Goal: Transaction & Acquisition: Book appointment/travel/reservation

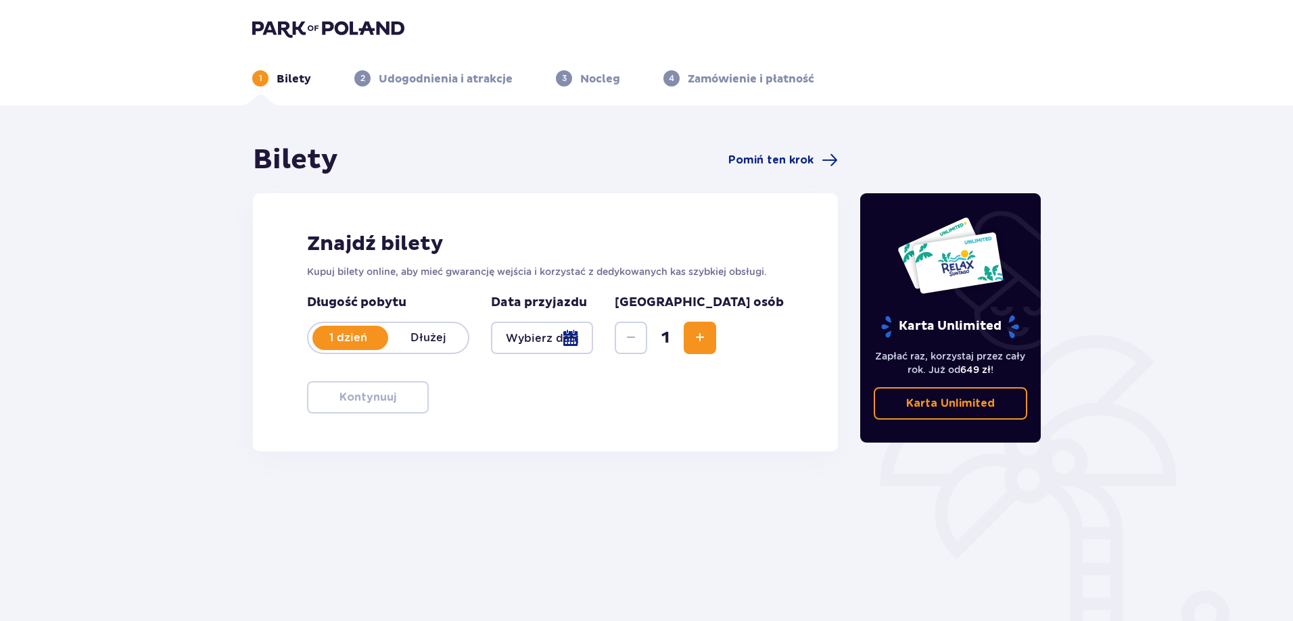
click at [593, 339] on div at bounding box center [542, 338] width 102 height 32
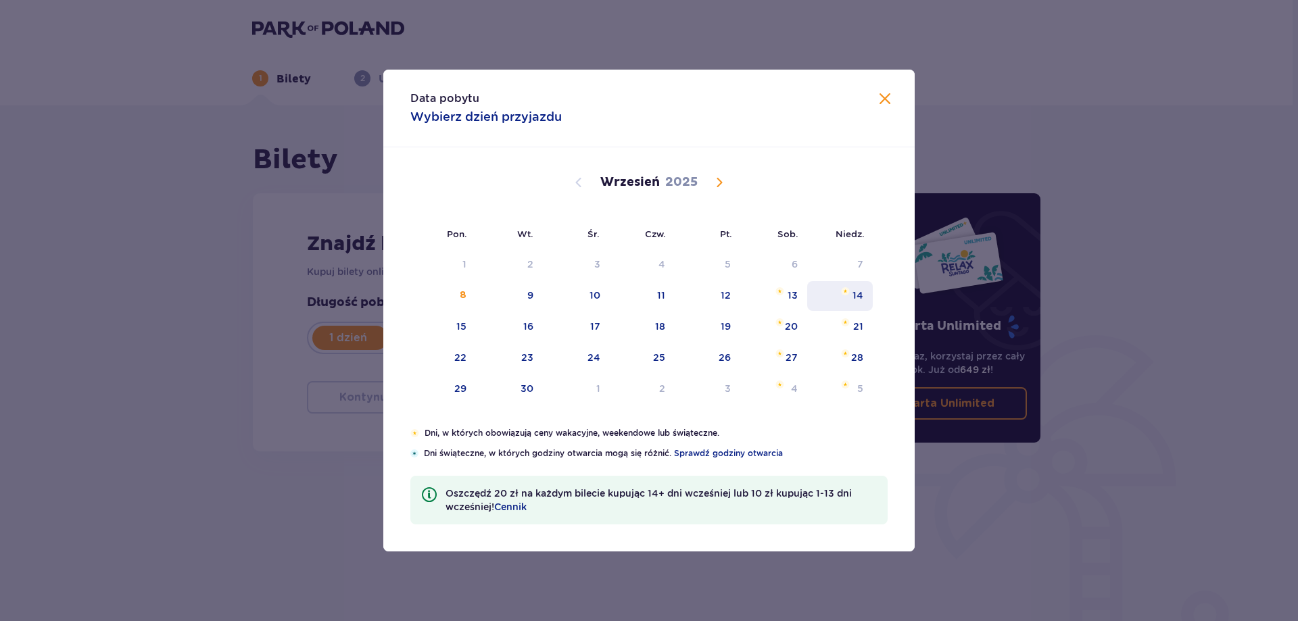
click at [859, 291] on div "14" at bounding box center [858, 296] width 11 height 14
type input "14.09.25"
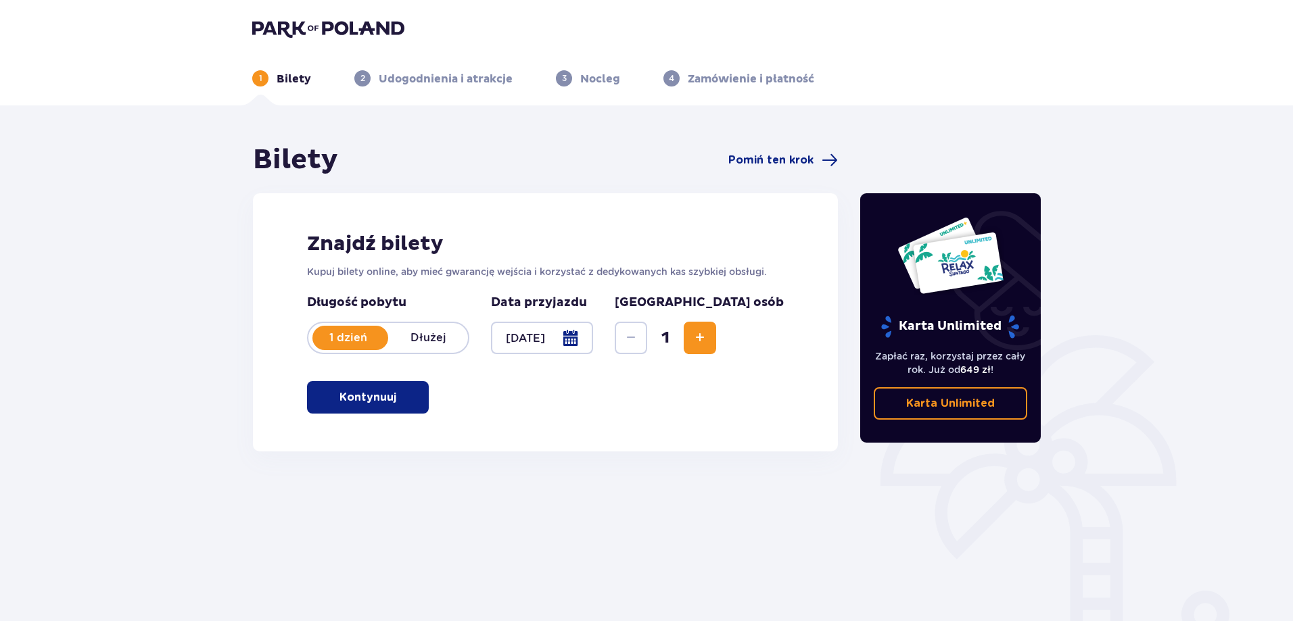
click at [716, 336] on button "Increase" at bounding box center [700, 338] width 32 height 32
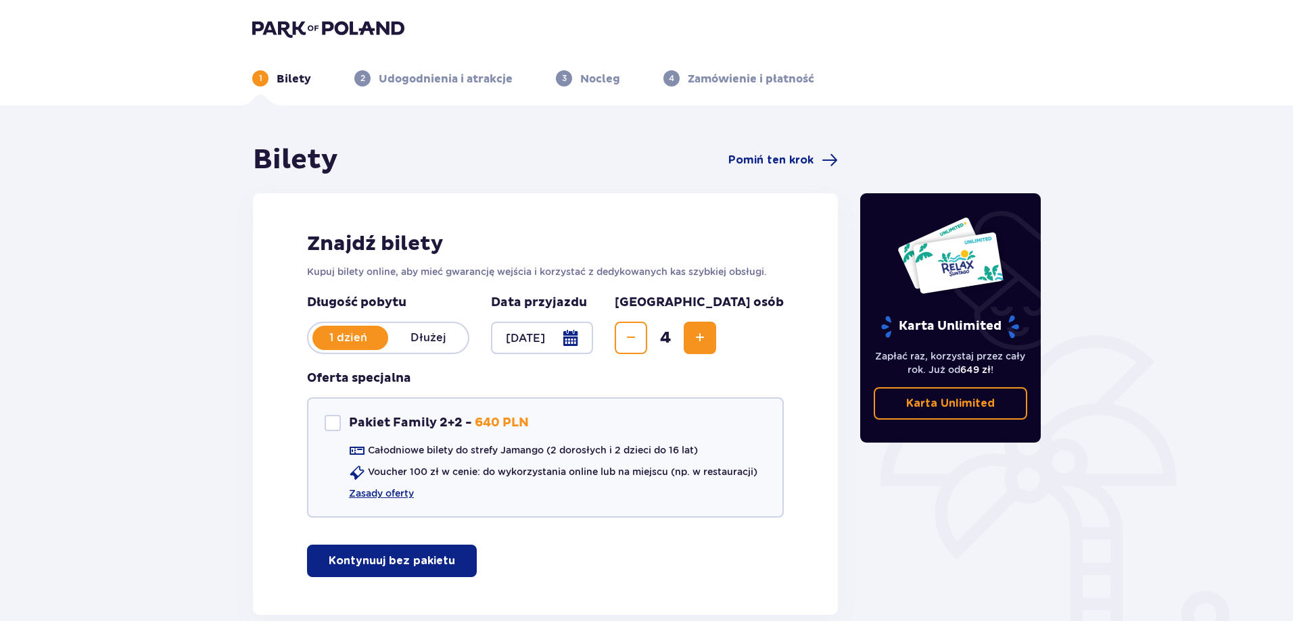
click at [716, 336] on button "Increase" at bounding box center [700, 338] width 32 height 32
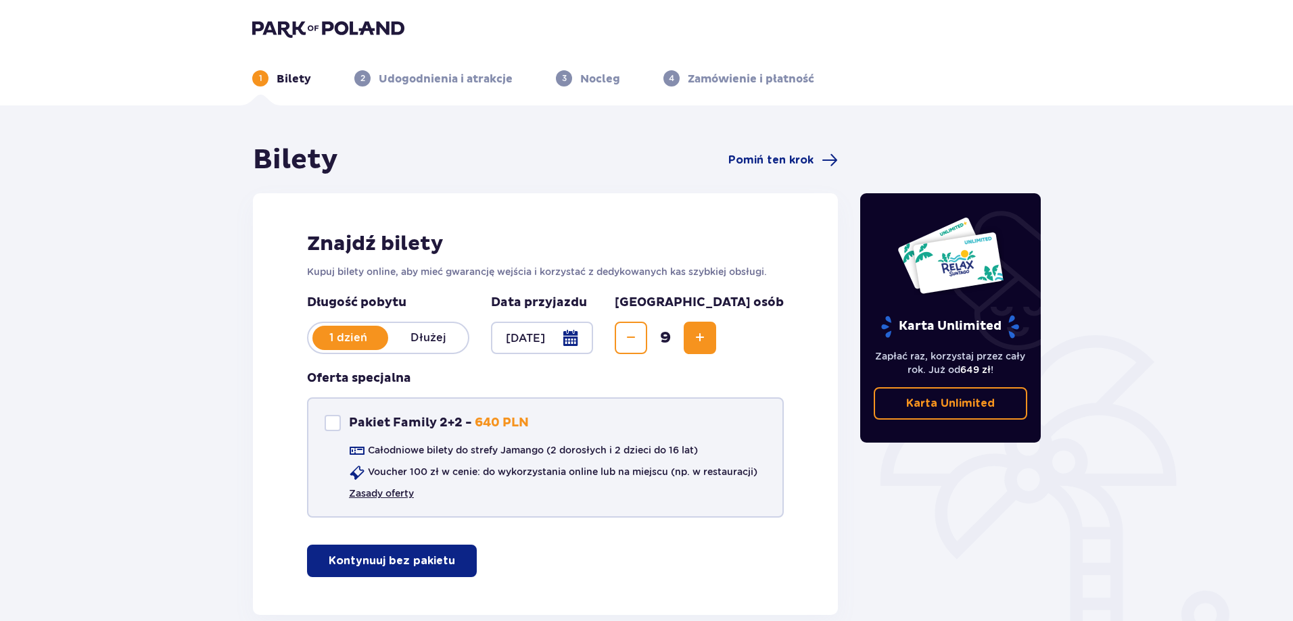
click at [409, 490] on link "Zasady oferty" at bounding box center [381, 494] width 65 height 14
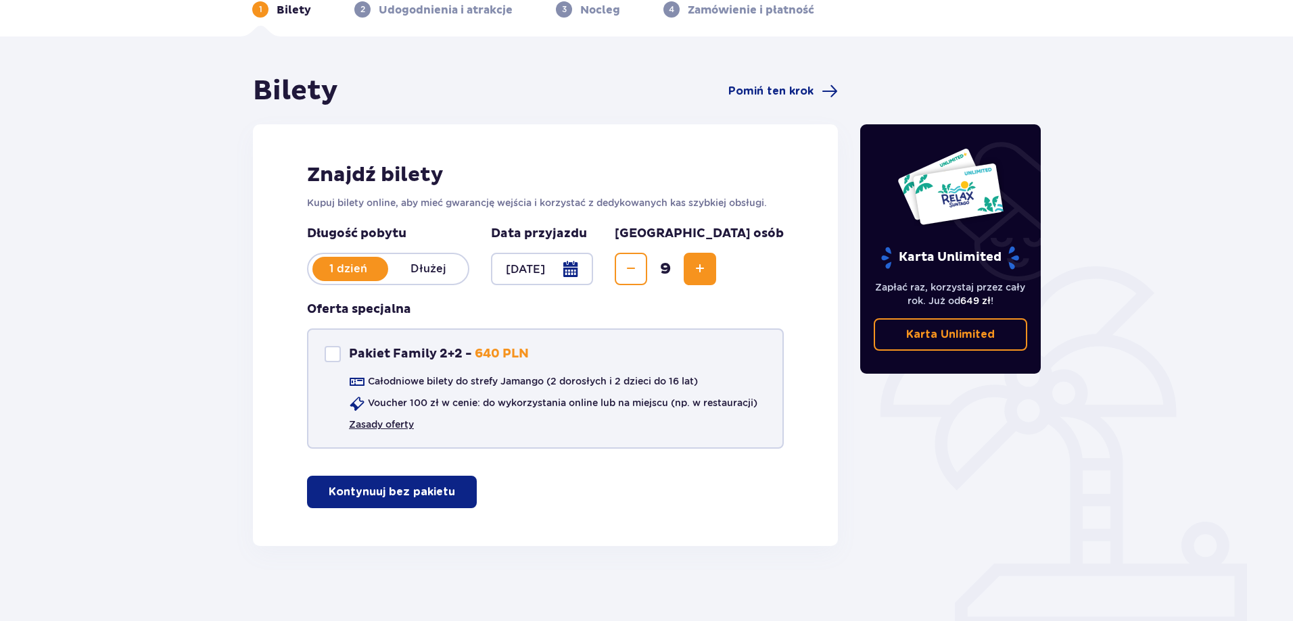
scroll to position [75, 0]
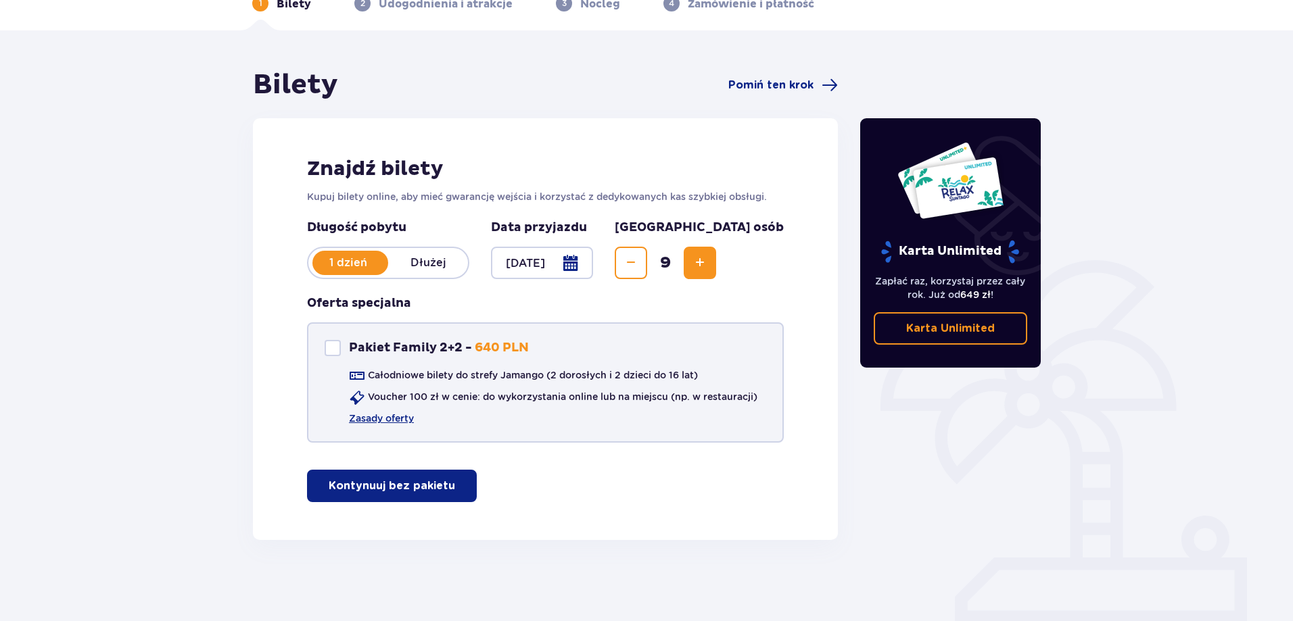
click at [368, 345] on p "Pakiet Family 2+2 -" at bounding box center [410, 348] width 123 height 16
checkbox input "true"
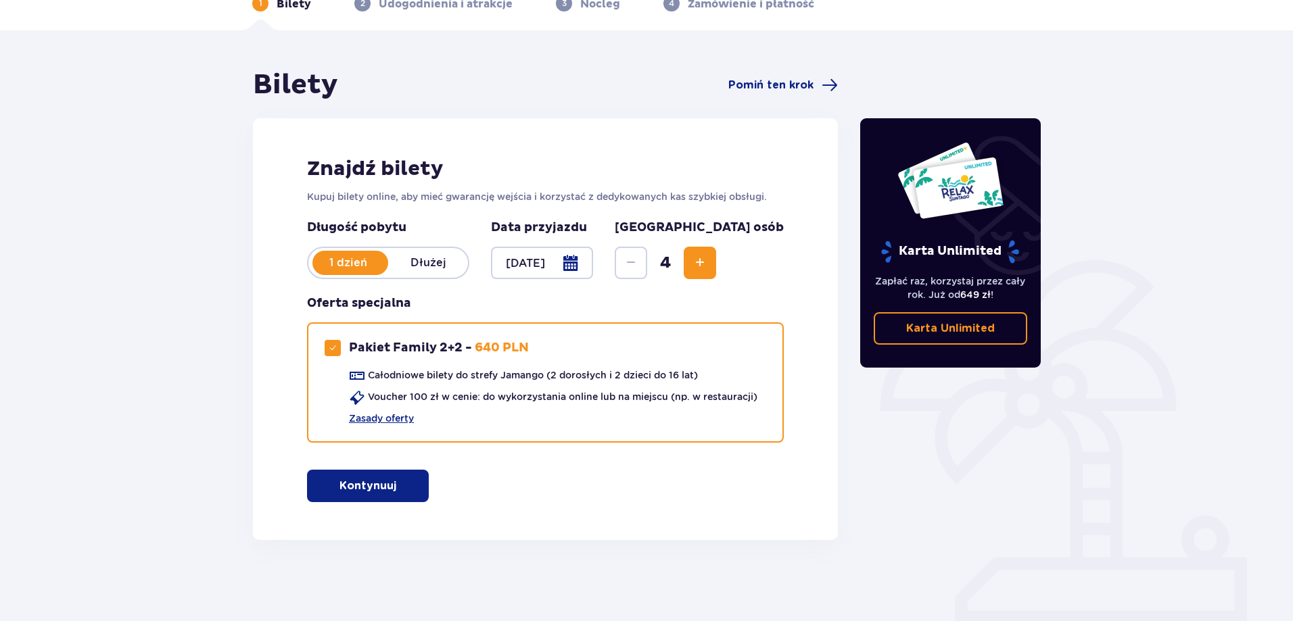
click at [708, 267] on span "Increase" at bounding box center [700, 263] width 16 height 16
click at [401, 497] on button "Kontynuuj" at bounding box center [368, 486] width 122 height 32
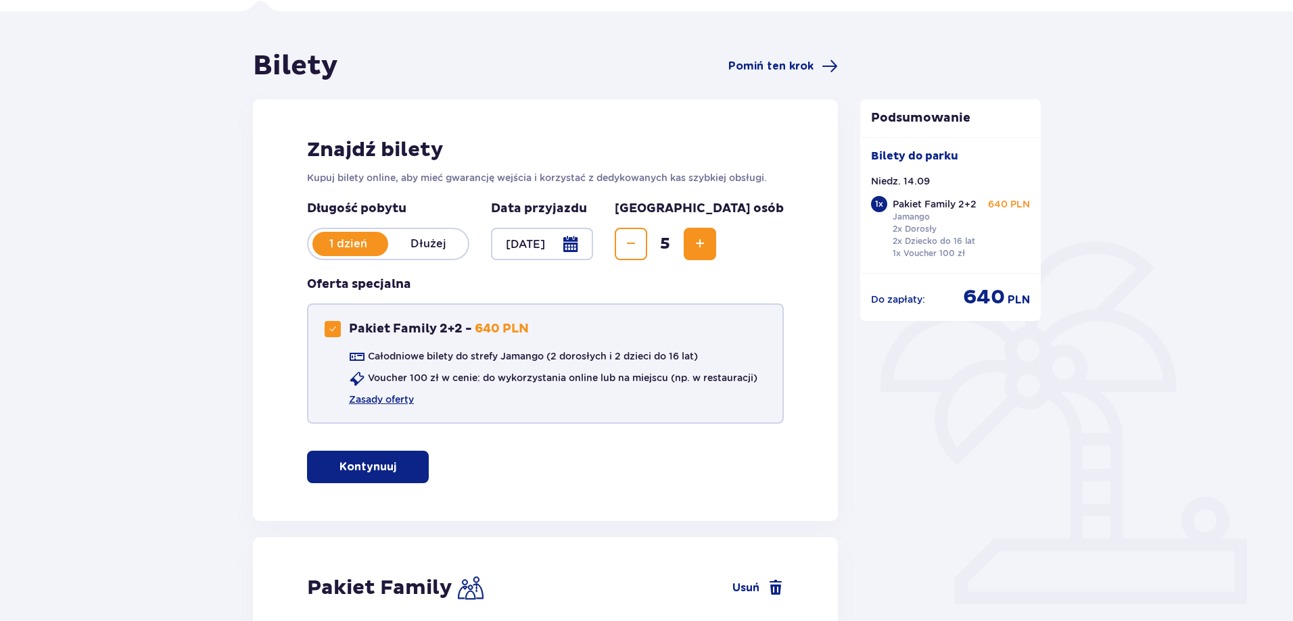
scroll to position [74, 0]
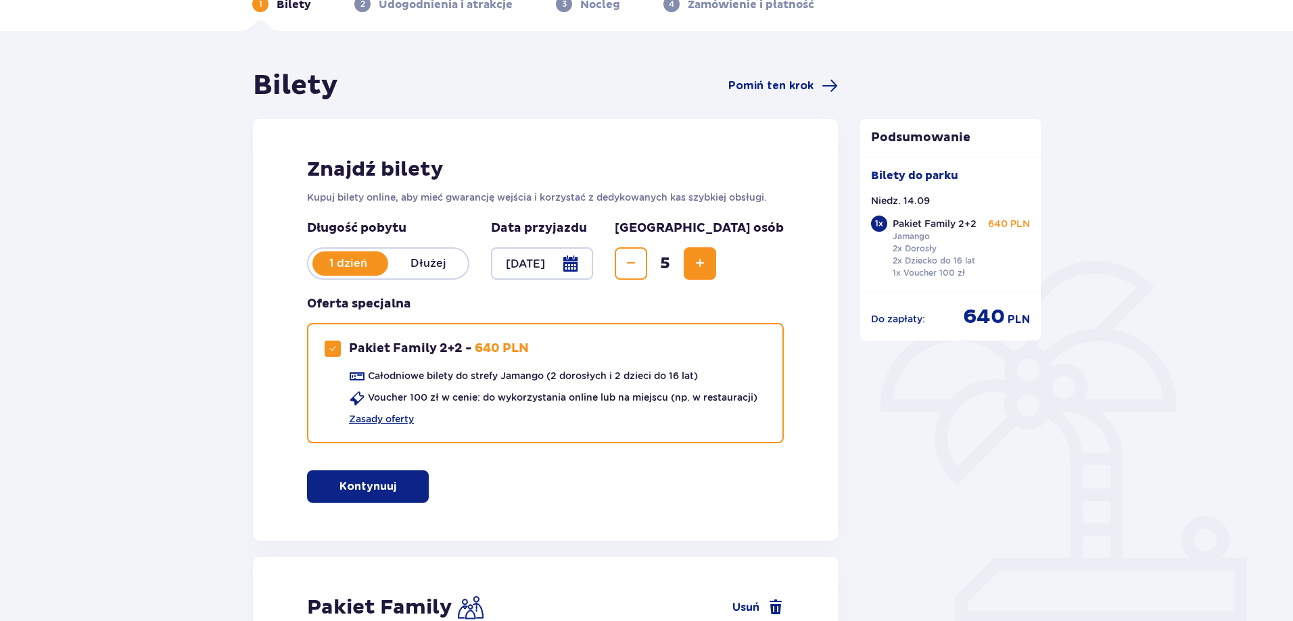
click at [368, 262] on p "1 dzień" at bounding box center [348, 263] width 80 height 15
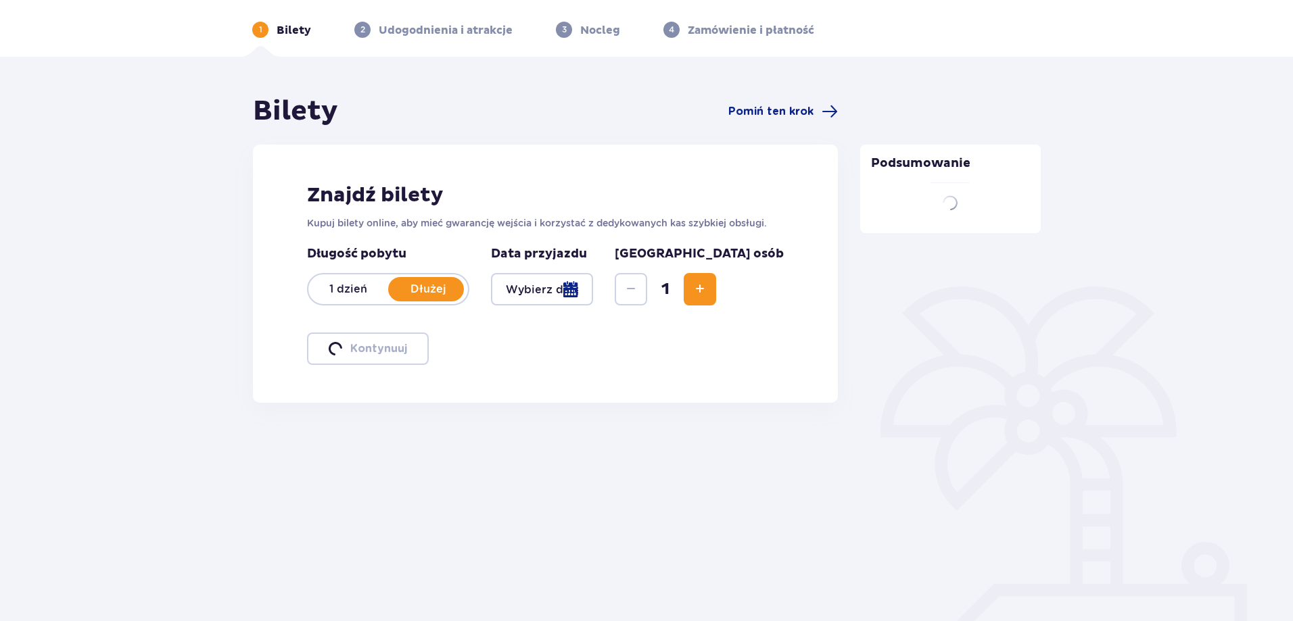
scroll to position [68, 0]
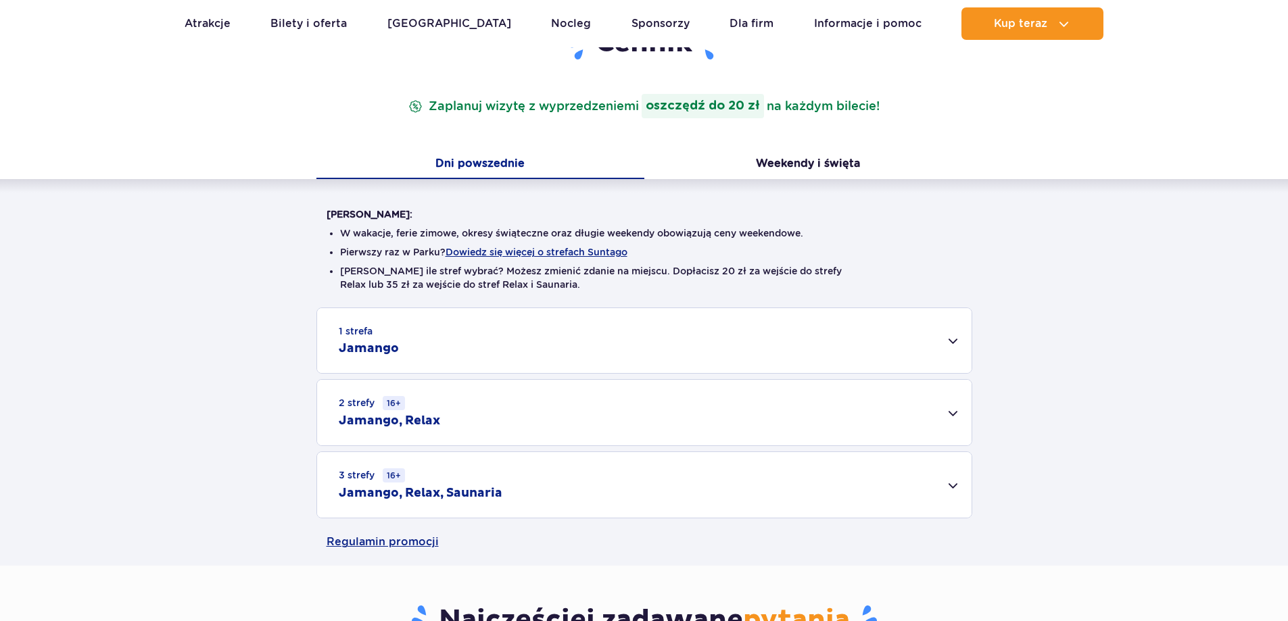
scroll to position [270, 0]
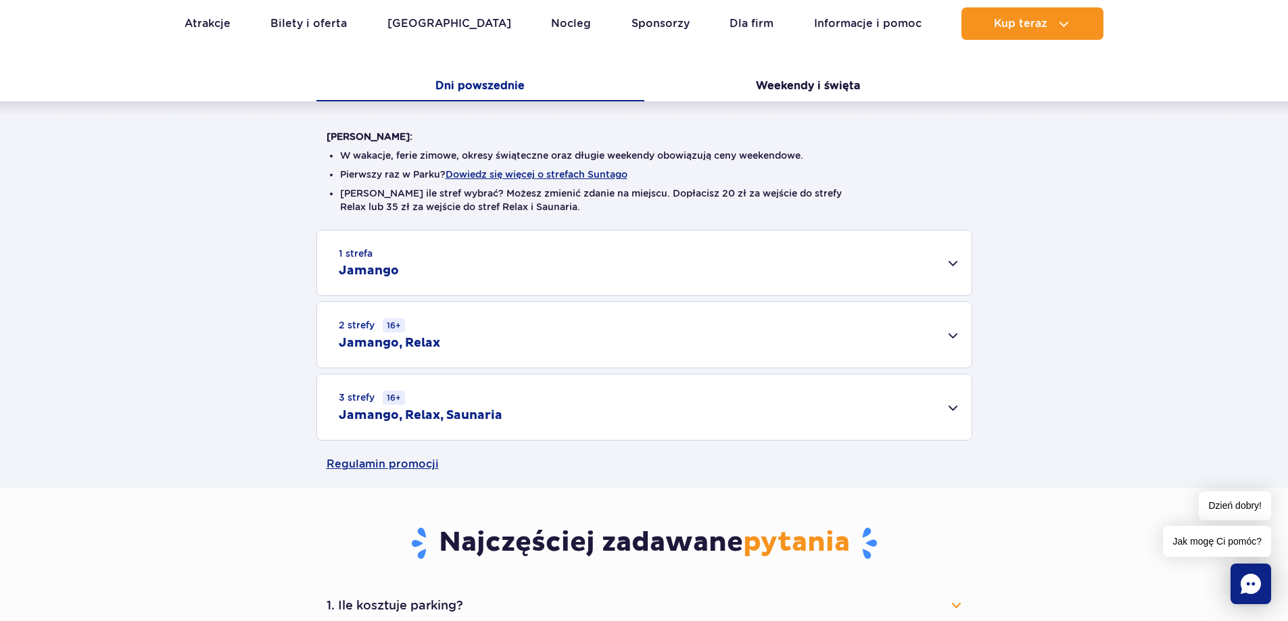
click at [367, 271] on h2 "Jamango" at bounding box center [369, 271] width 60 height 16
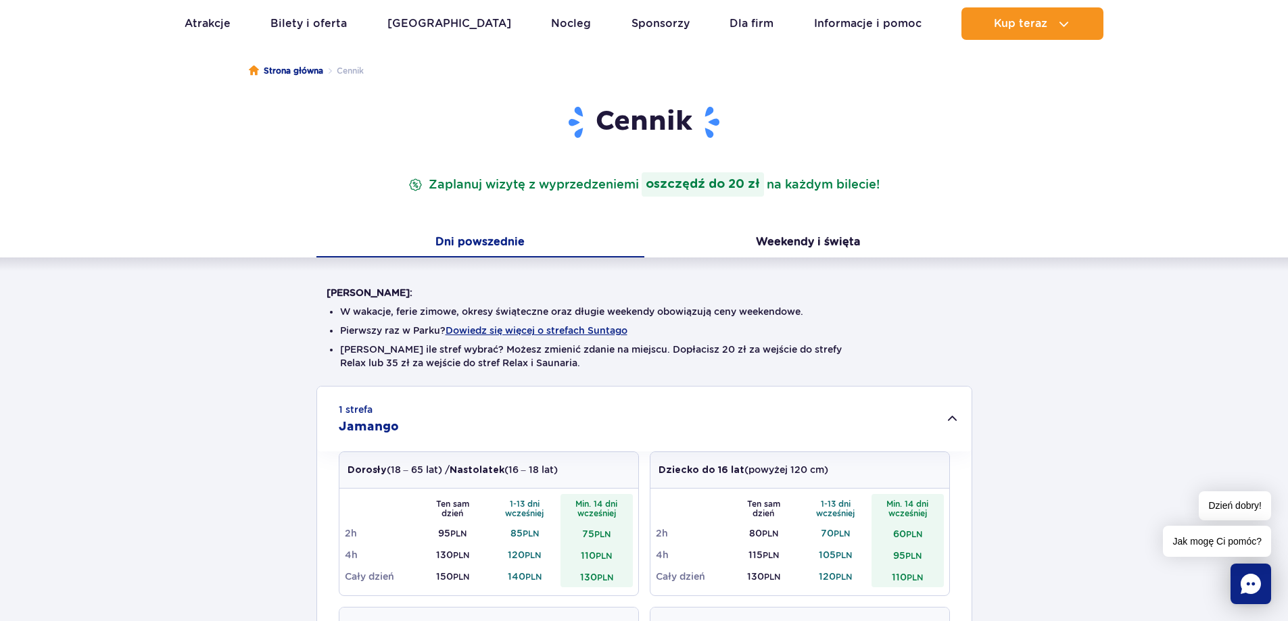
scroll to position [0, 0]
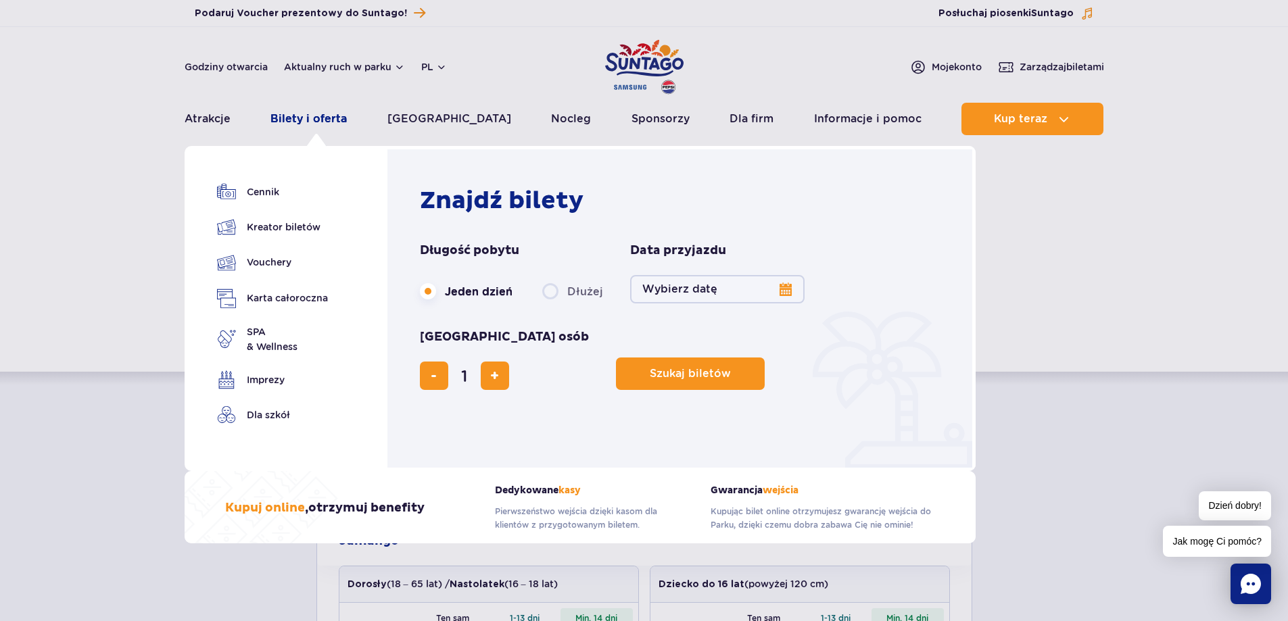
click at [312, 126] on link "Bilety i oferta" at bounding box center [308, 119] width 76 height 32
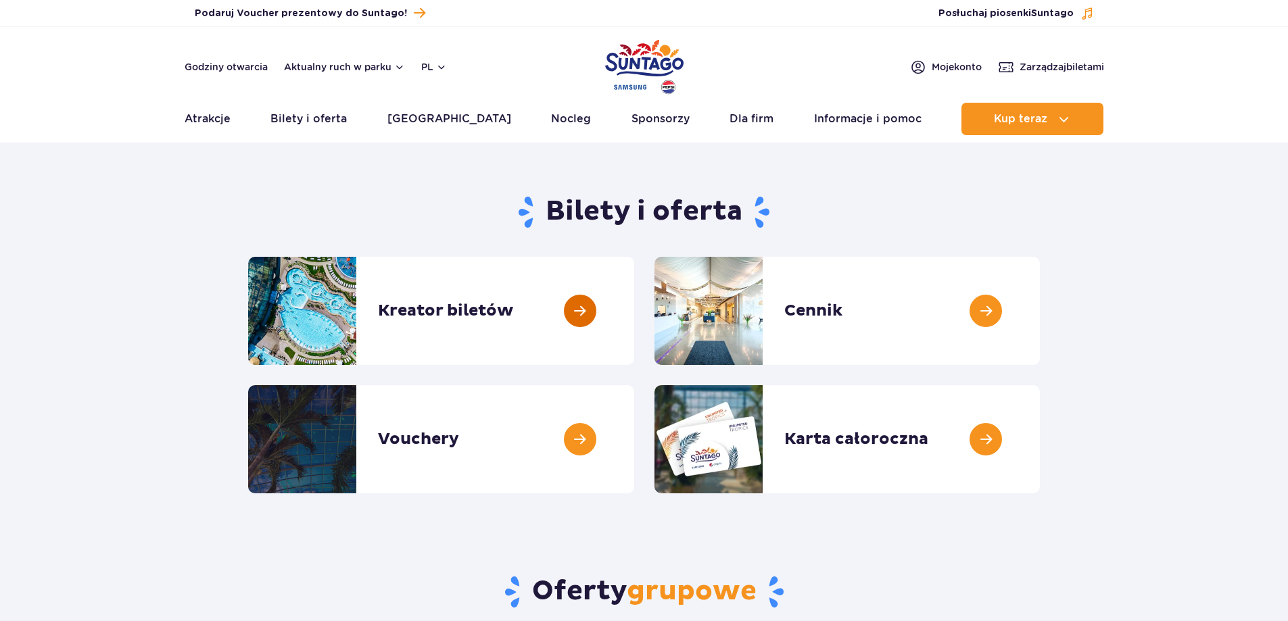
click at [634, 310] on link at bounding box center [634, 311] width 0 height 108
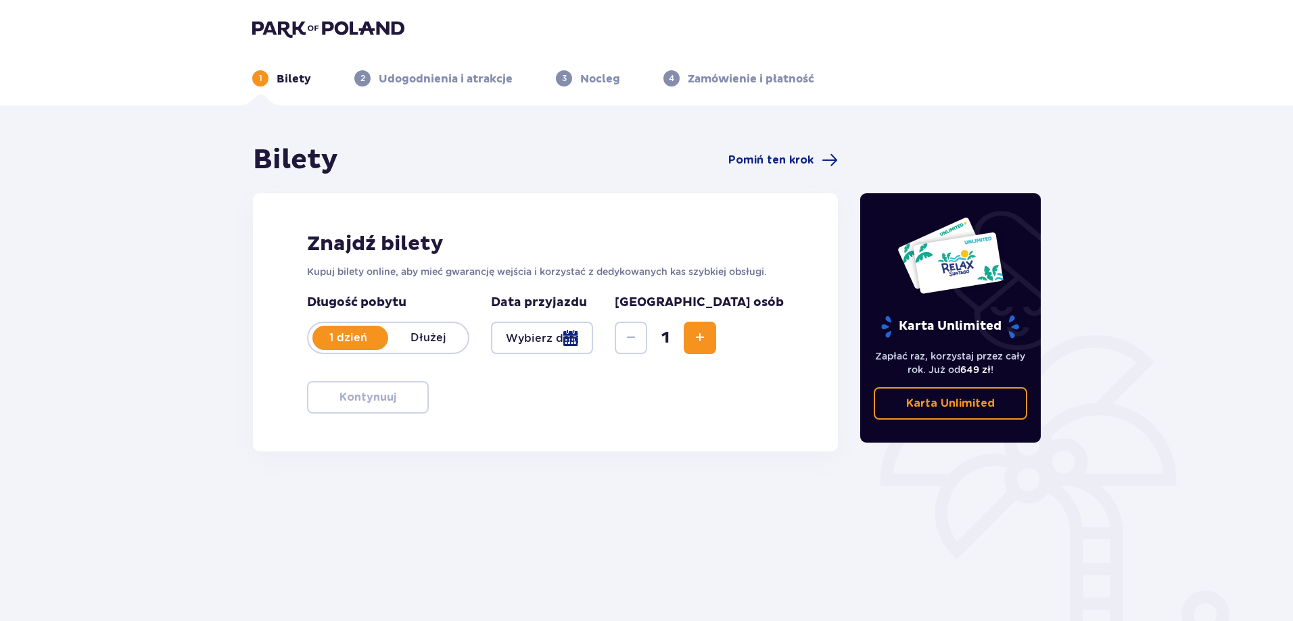
click at [593, 333] on div at bounding box center [542, 338] width 102 height 32
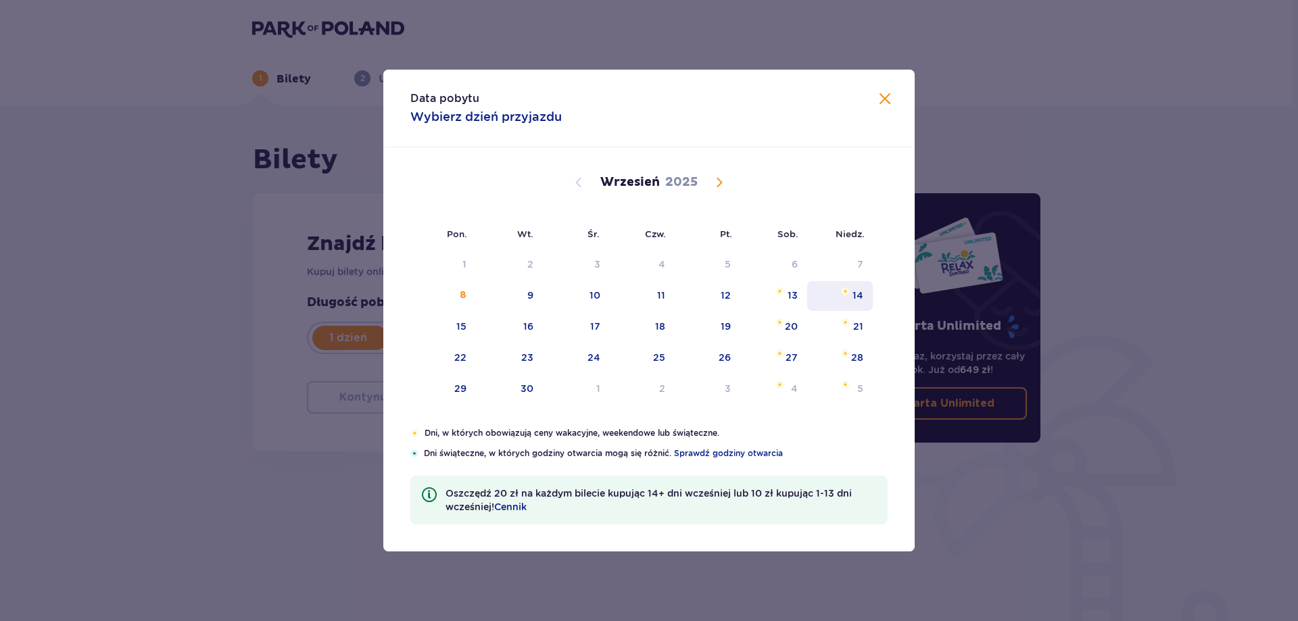
click at [861, 302] on div "14" at bounding box center [858, 296] width 11 height 14
type input "14.09.25"
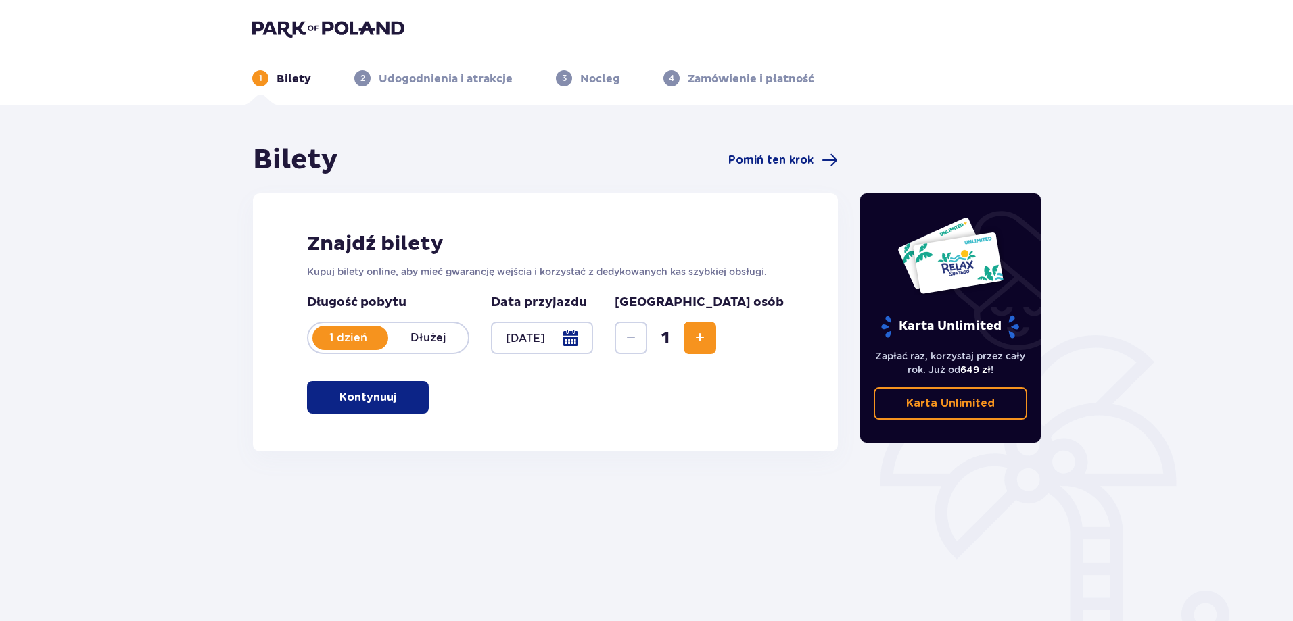
click at [708, 333] on span "Increase" at bounding box center [700, 338] width 16 height 16
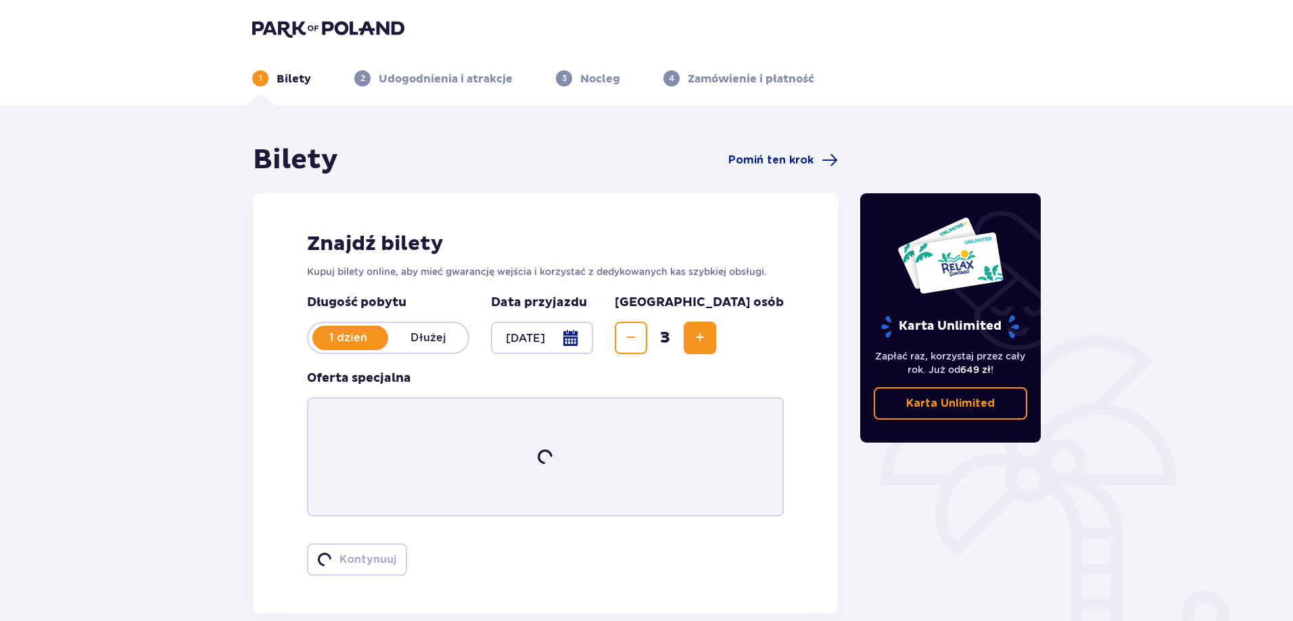
click at [708, 333] on span "Increase" at bounding box center [700, 338] width 16 height 16
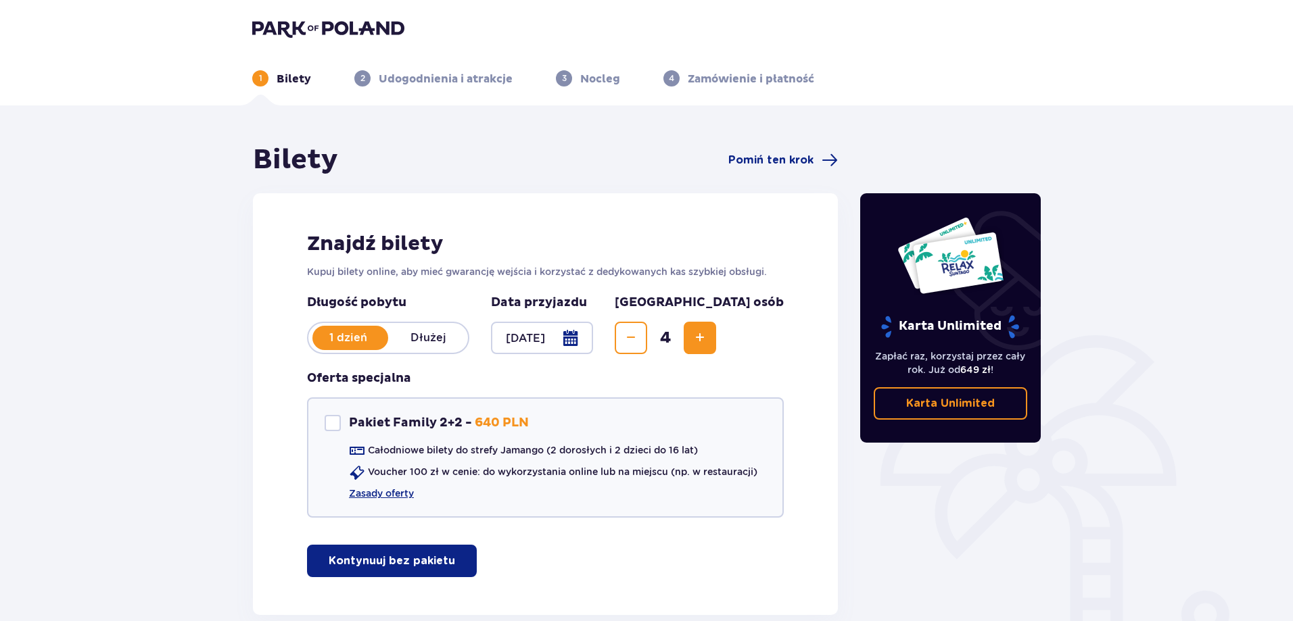
click at [708, 333] on span "Increase" at bounding box center [700, 338] width 16 height 16
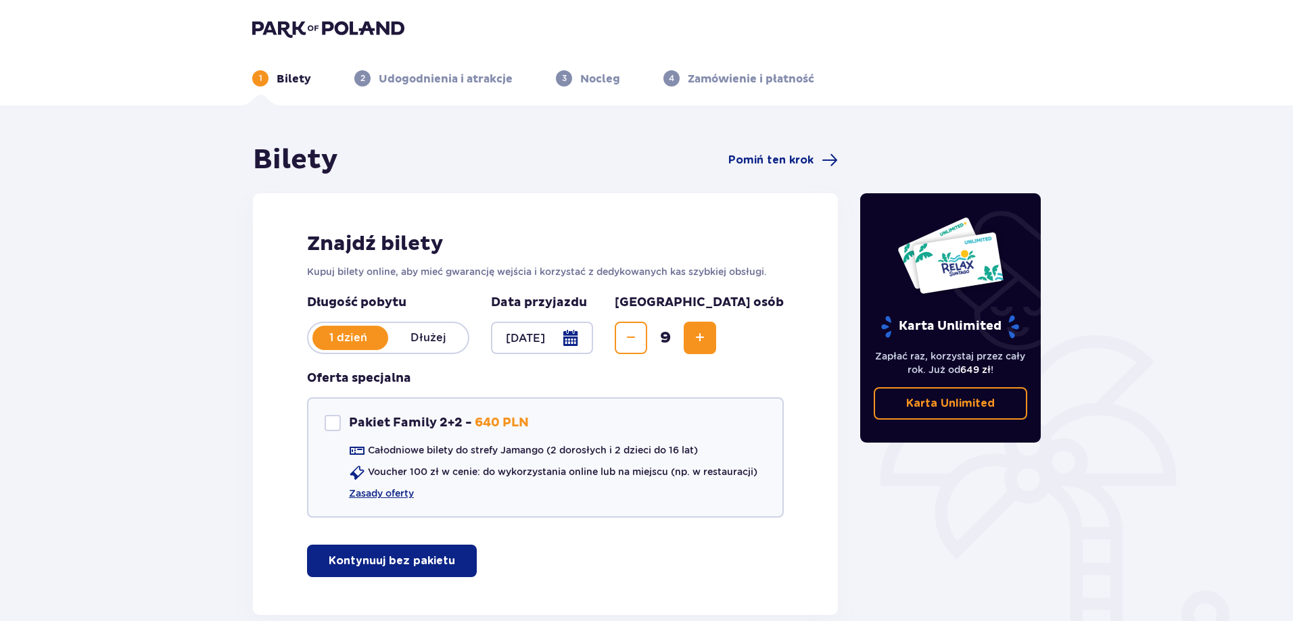
click at [379, 558] on p "Kontynuuj bez pakietu" at bounding box center [392, 561] width 126 height 15
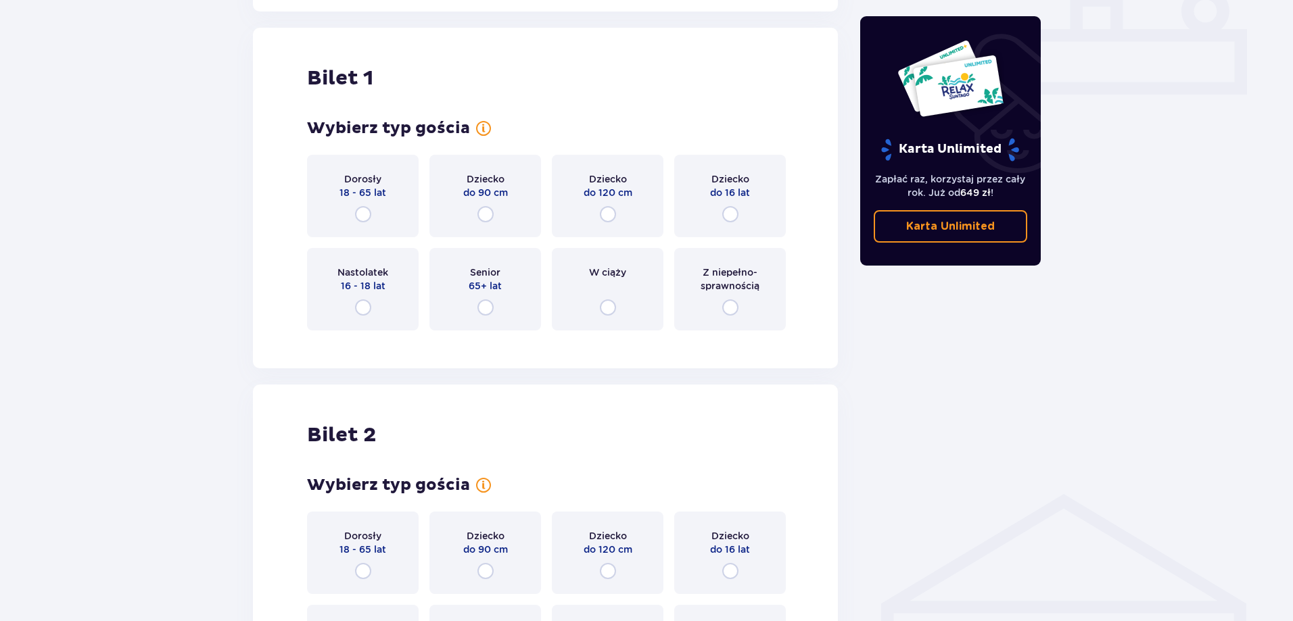
scroll to position [615, 0]
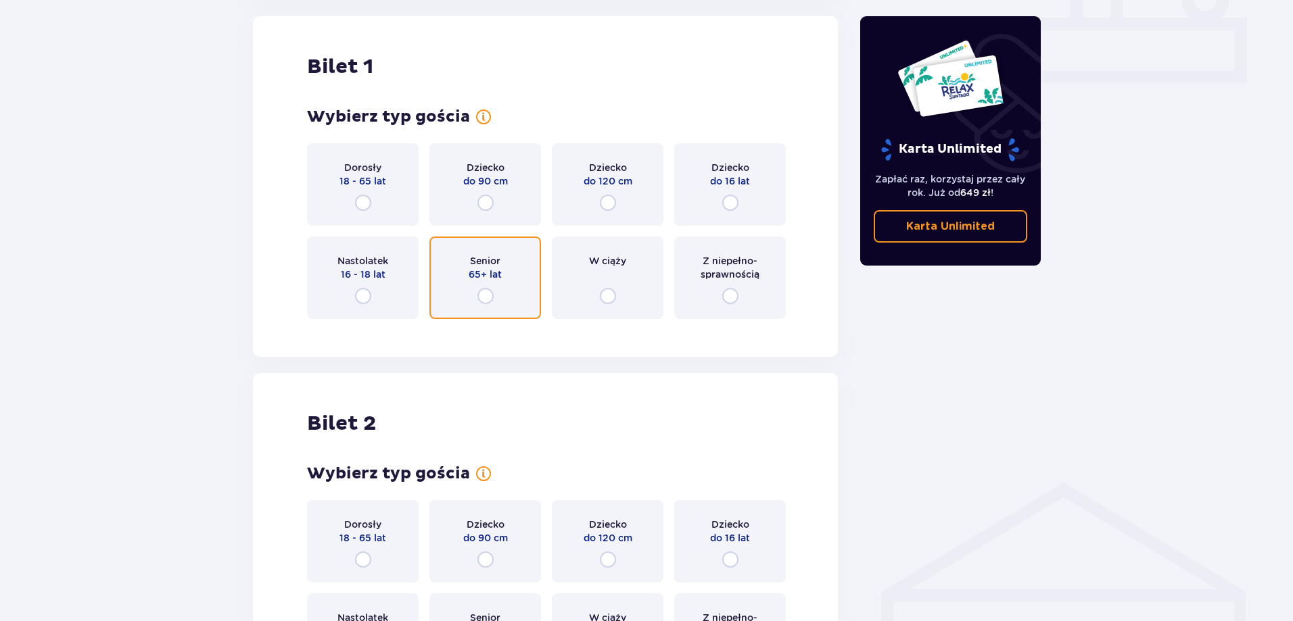
click at [492, 300] on input "radio" at bounding box center [485, 296] width 16 height 16
radio input "true"
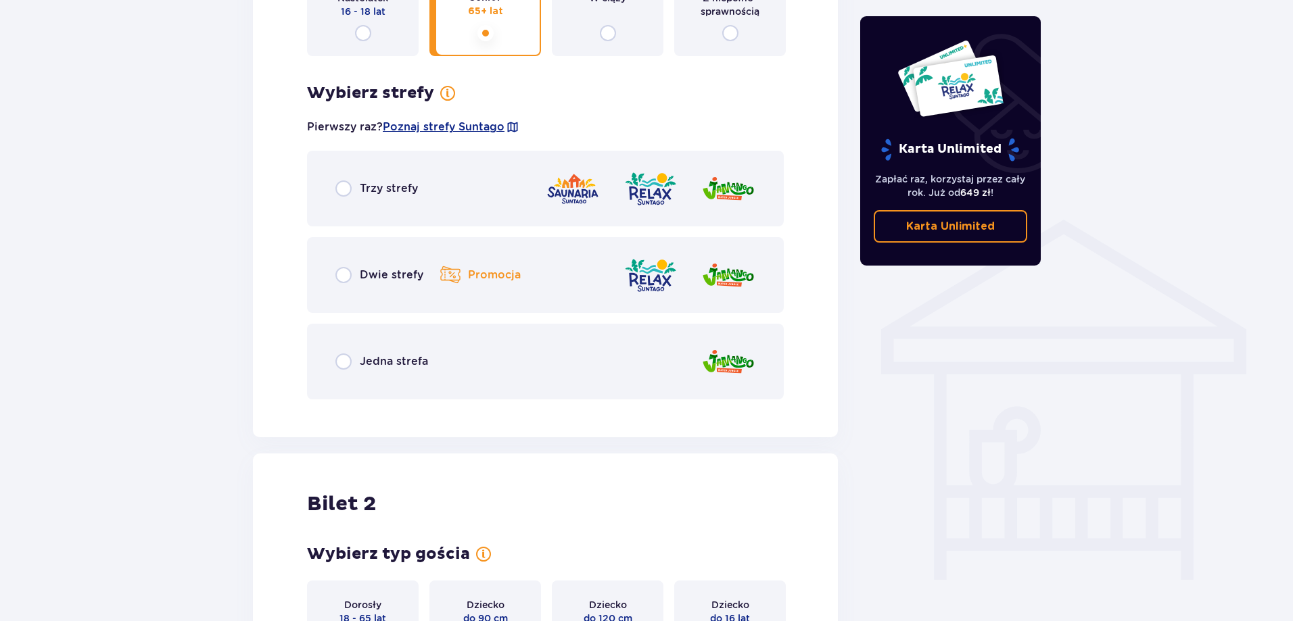
scroll to position [878, 0]
click at [388, 273] on p "Dwie strefy" at bounding box center [392, 275] width 64 height 15
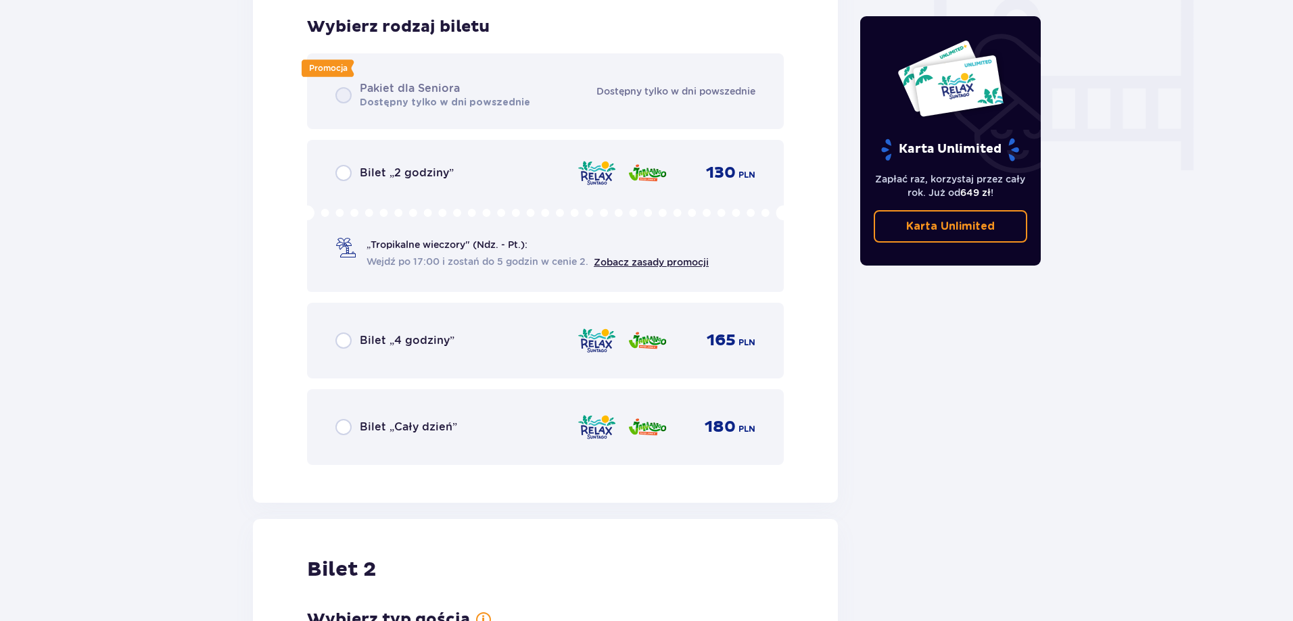
scroll to position [1289, 0]
click at [410, 329] on div "Bilet „4 godziny” 165 PLN" at bounding box center [545, 340] width 420 height 28
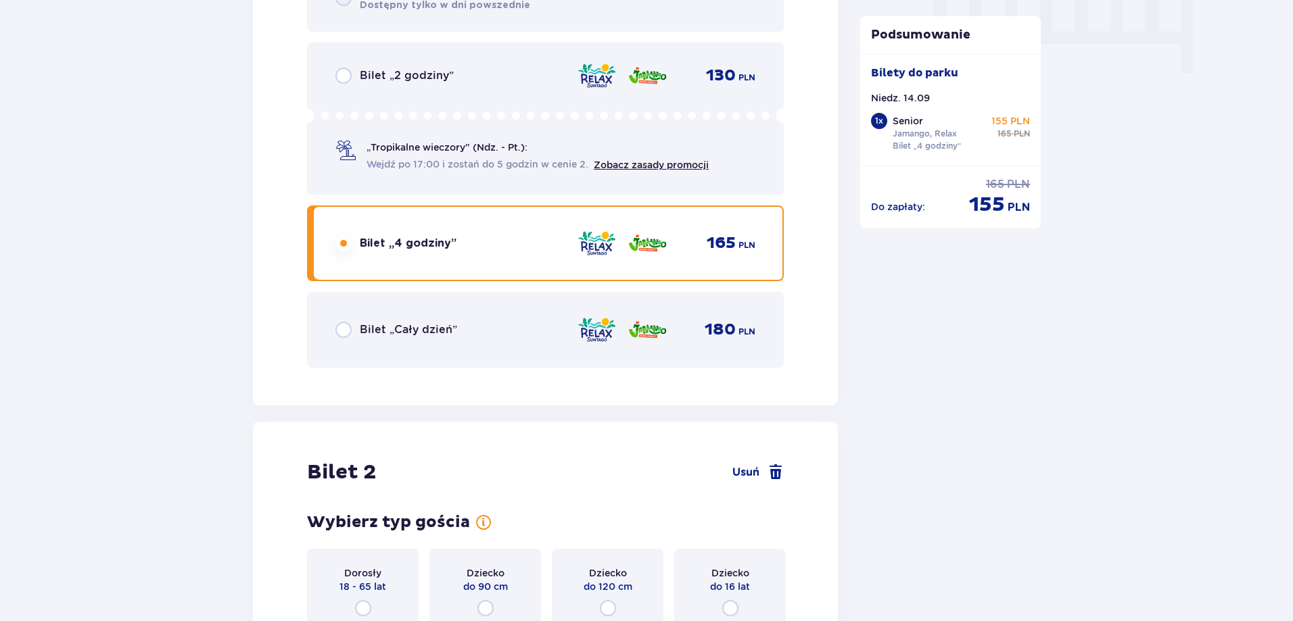
scroll to position [1588, 0]
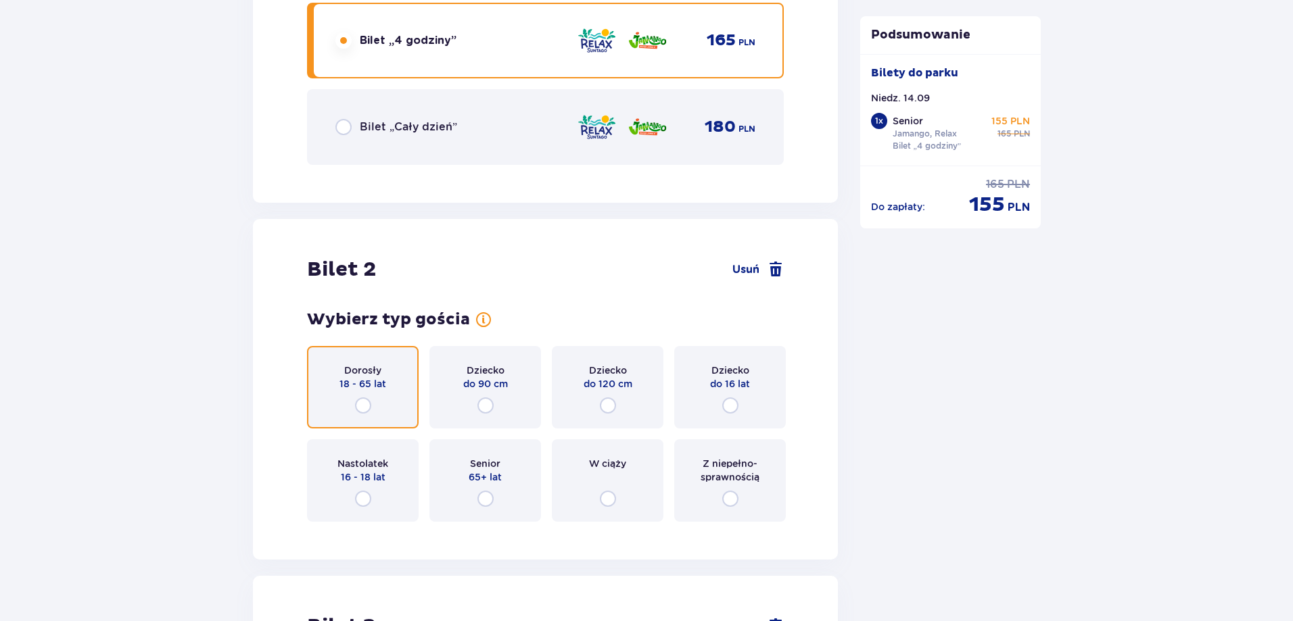
click at [363, 410] on input "radio" at bounding box center [363, 406] width 16 height 16
radio input "true"
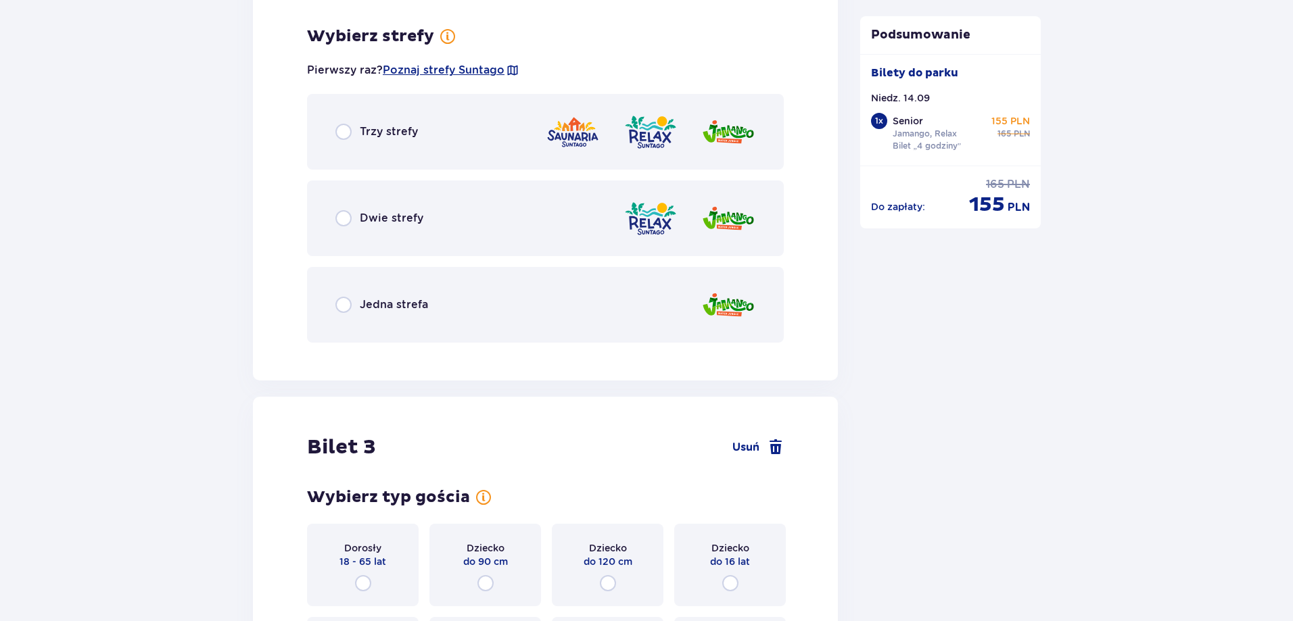
scroll to position [2121, 0]
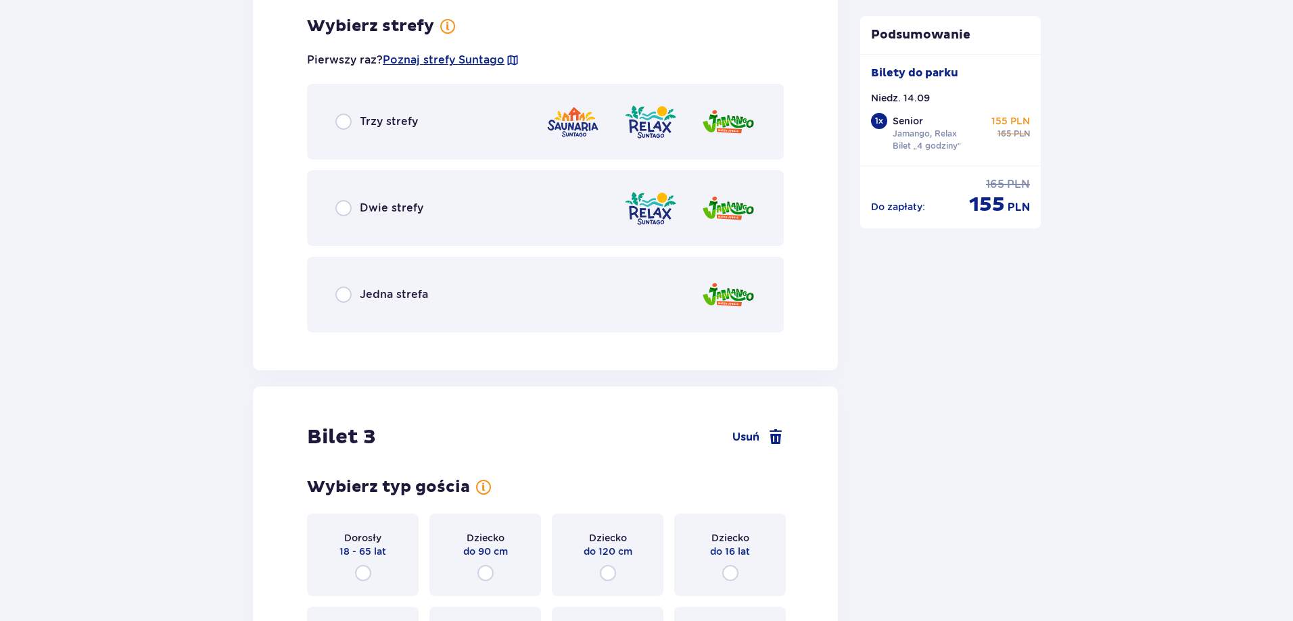
click at [416, 234] on div "Dwie strefy" at bounding box center [545, 208] width 477 height 76
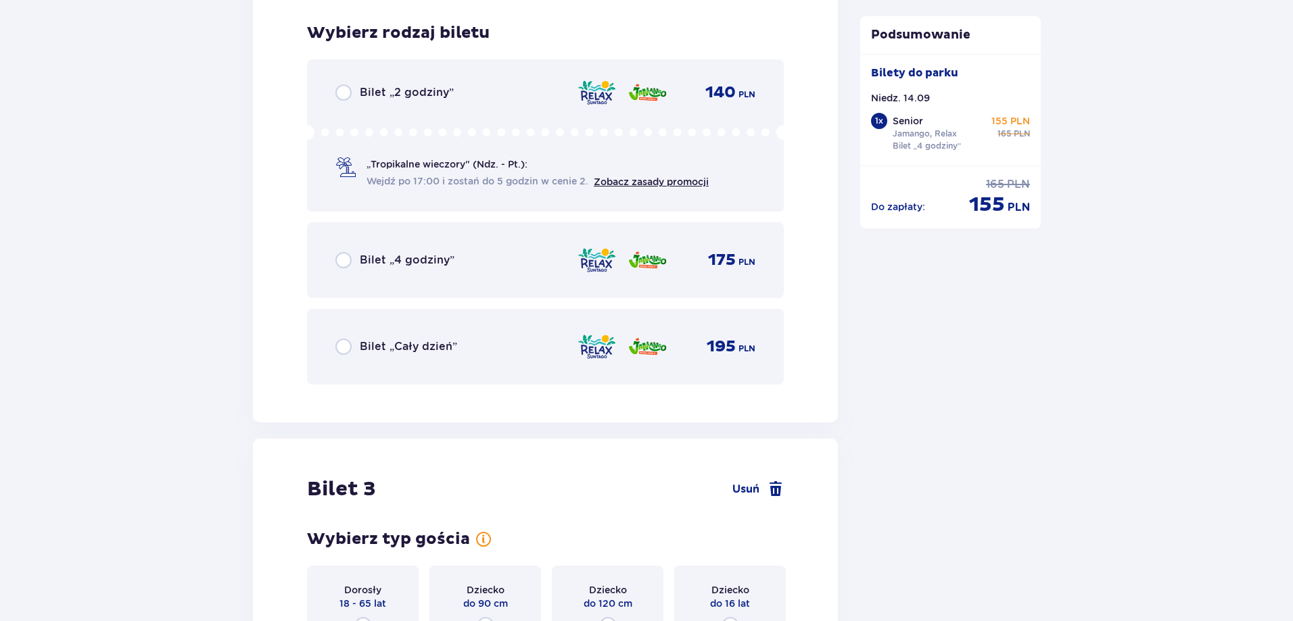
scroll to position [2464, 0]
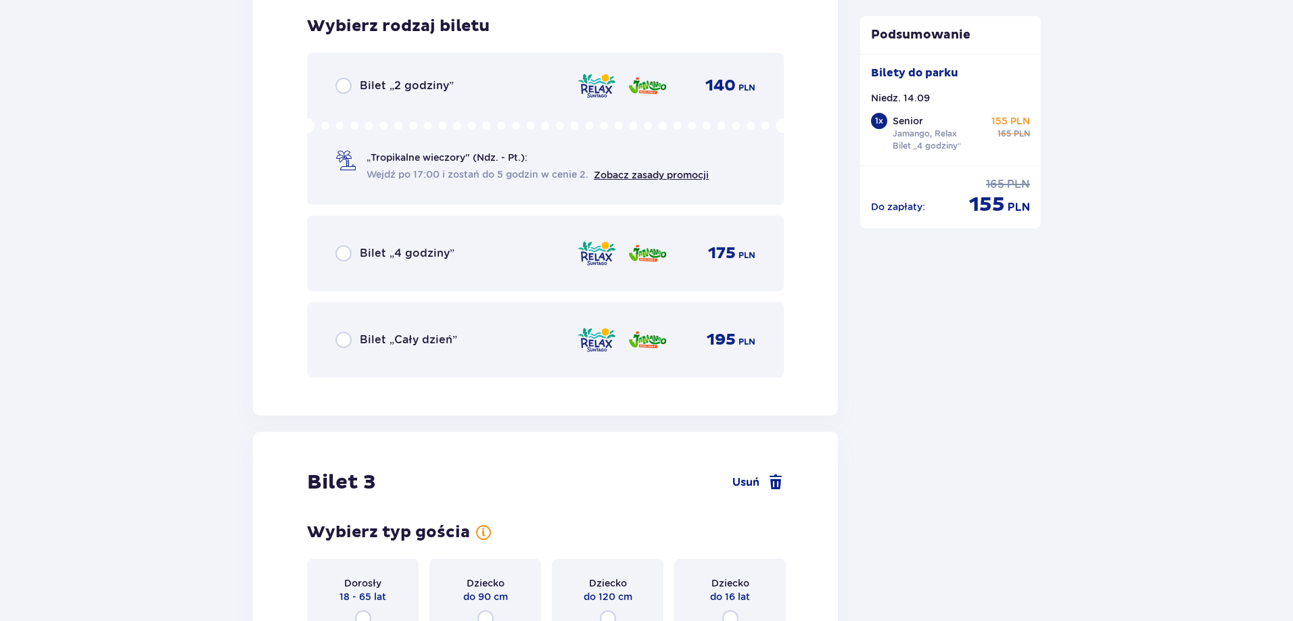
click at [423, 264] on div "Bilet „4 godziny” 175 PLN" at bounding box center [545, 253] width 420 height 28
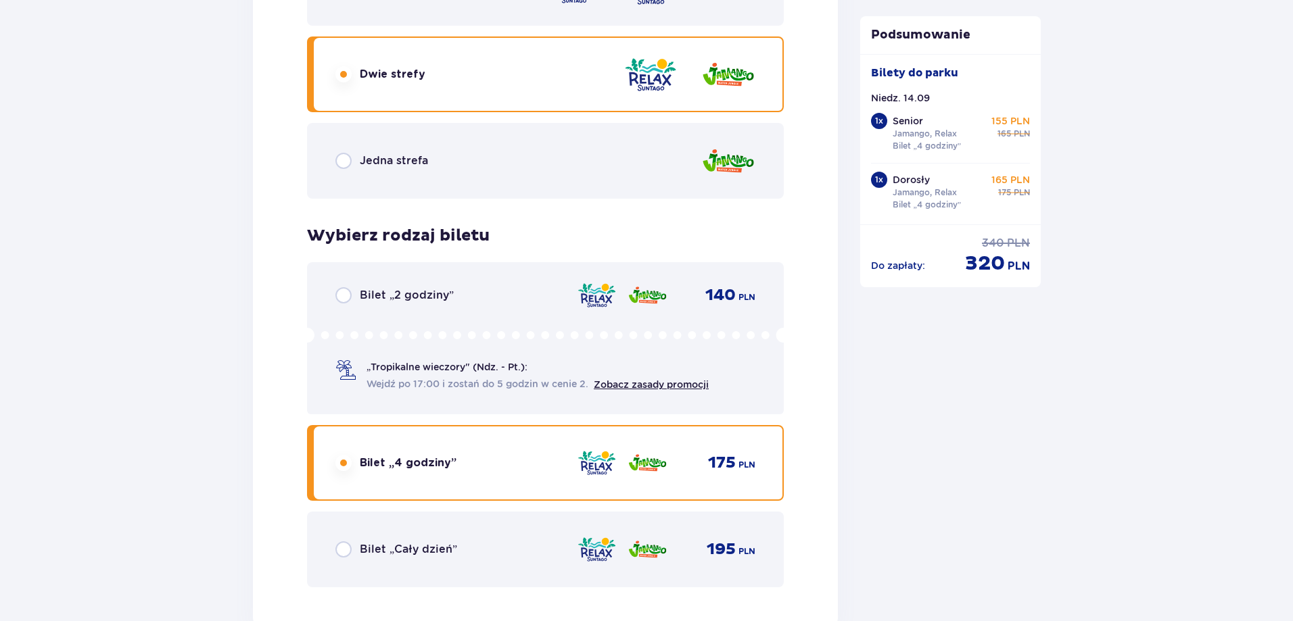
scroll to position [2272, 0]
